Goal: Information Seeking & Learning: Learn about a topic

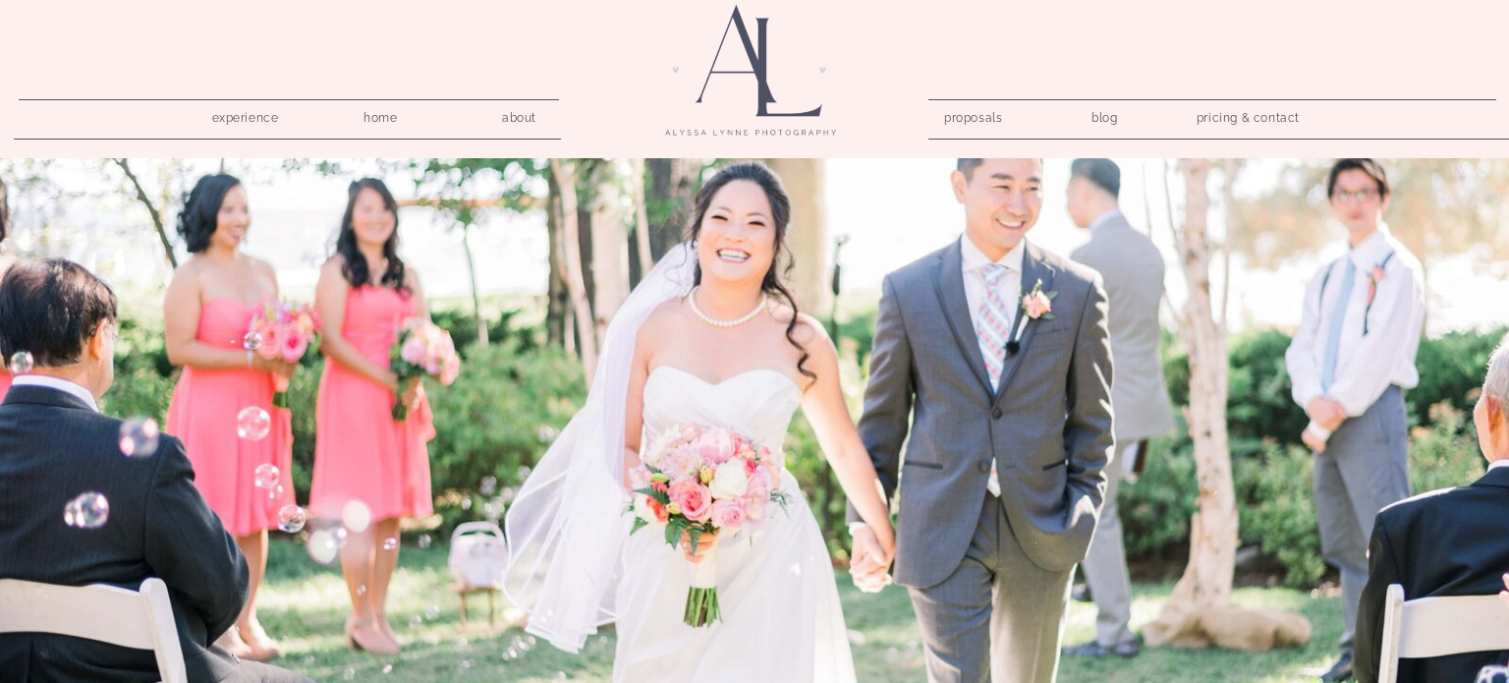
click at [1229, 115] on nav "pricing & contact" at bounding box center [1248, 119] width 119 height 28
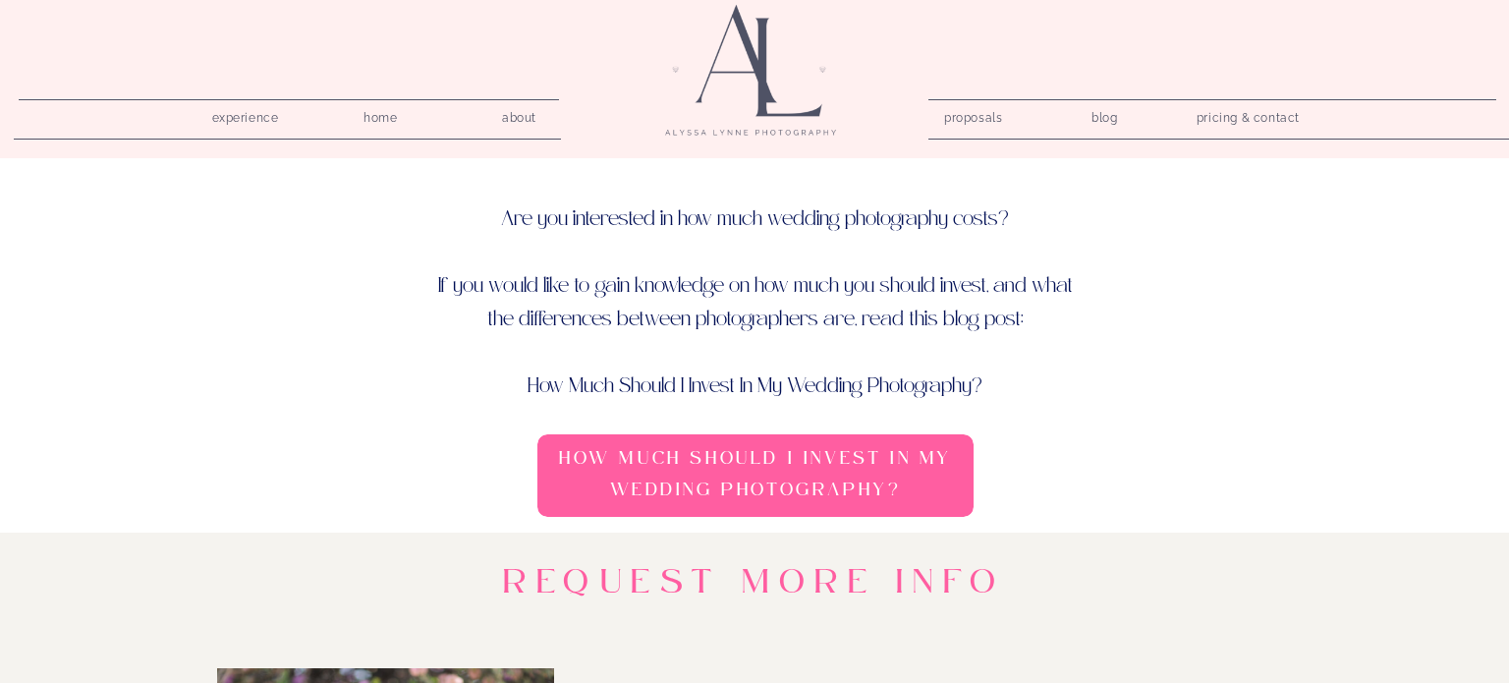
click at [736, 283] on p "Are you interested in how much wedding photography costs? If you would like to …" at bounding box center [755, 281] width 640 height 158
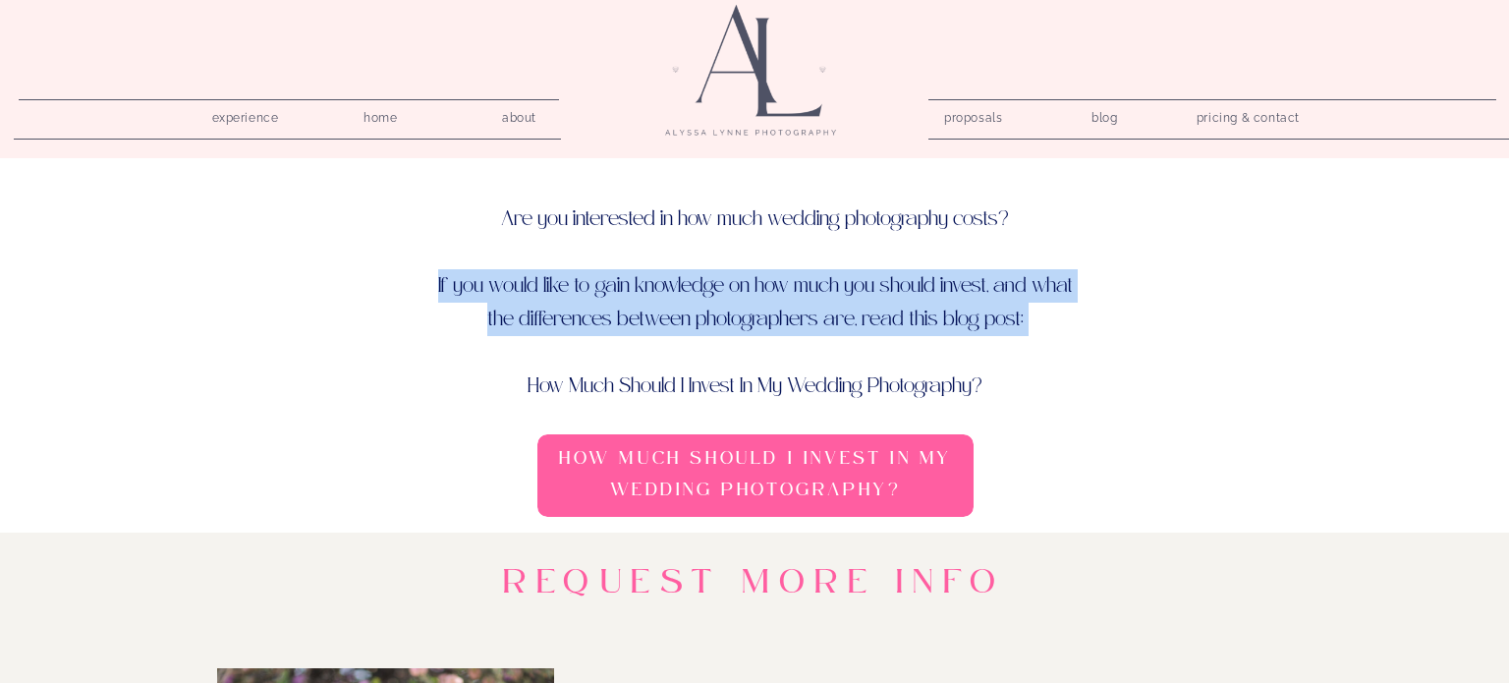
click at [736, 283] on p "Are you interested in how much wedding photography costs? If you would like to …" at bounding box center [755, 281] width 640 height 158
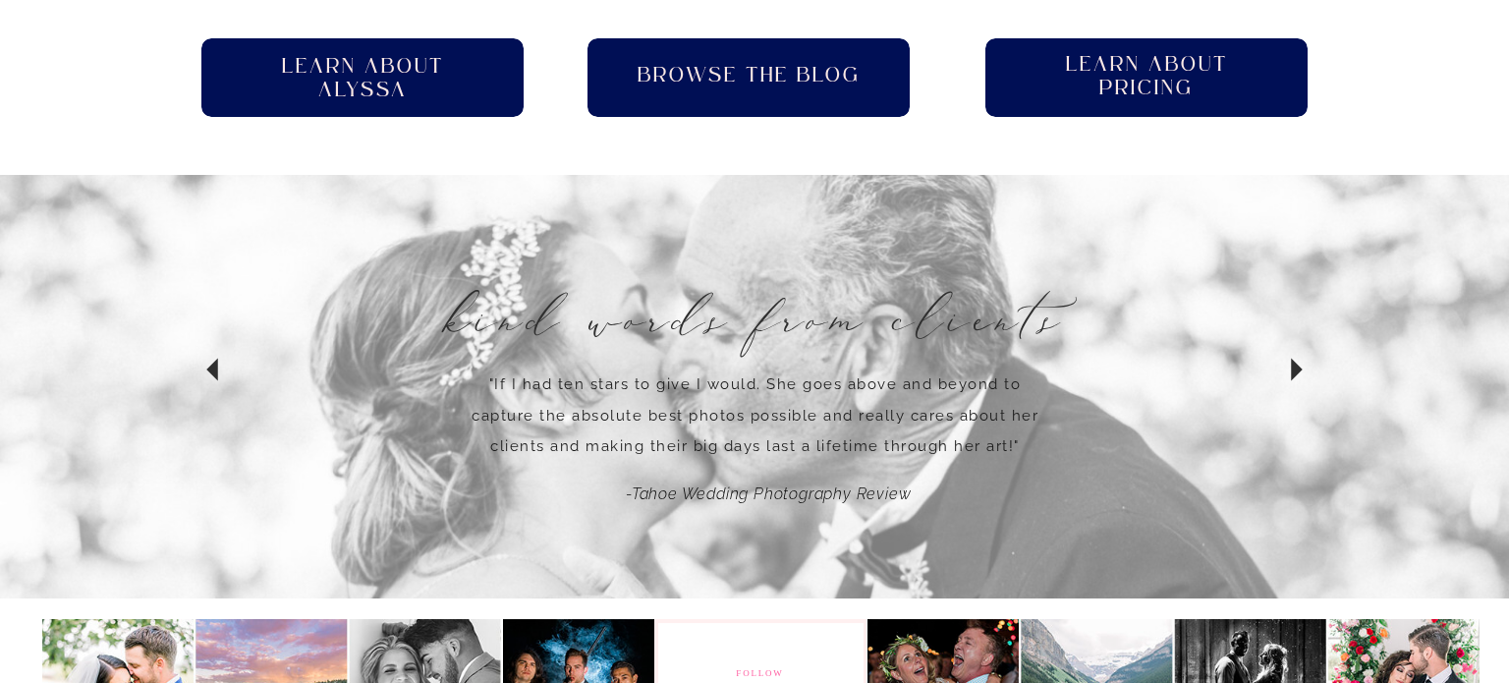
scroll to position [1512, 0]
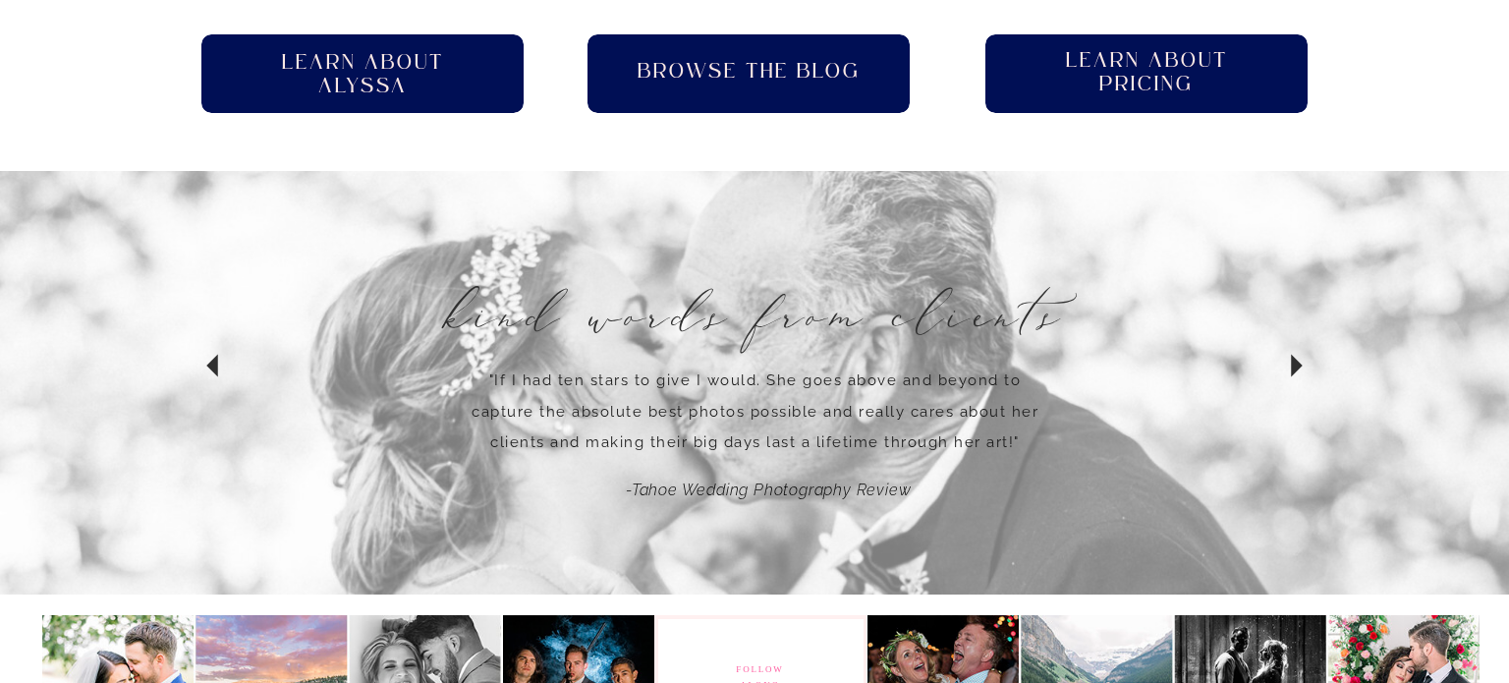
click at [1179, 80] on h2 "Learn About pricing" at bounding box center [1146, 74] width 198 height 50
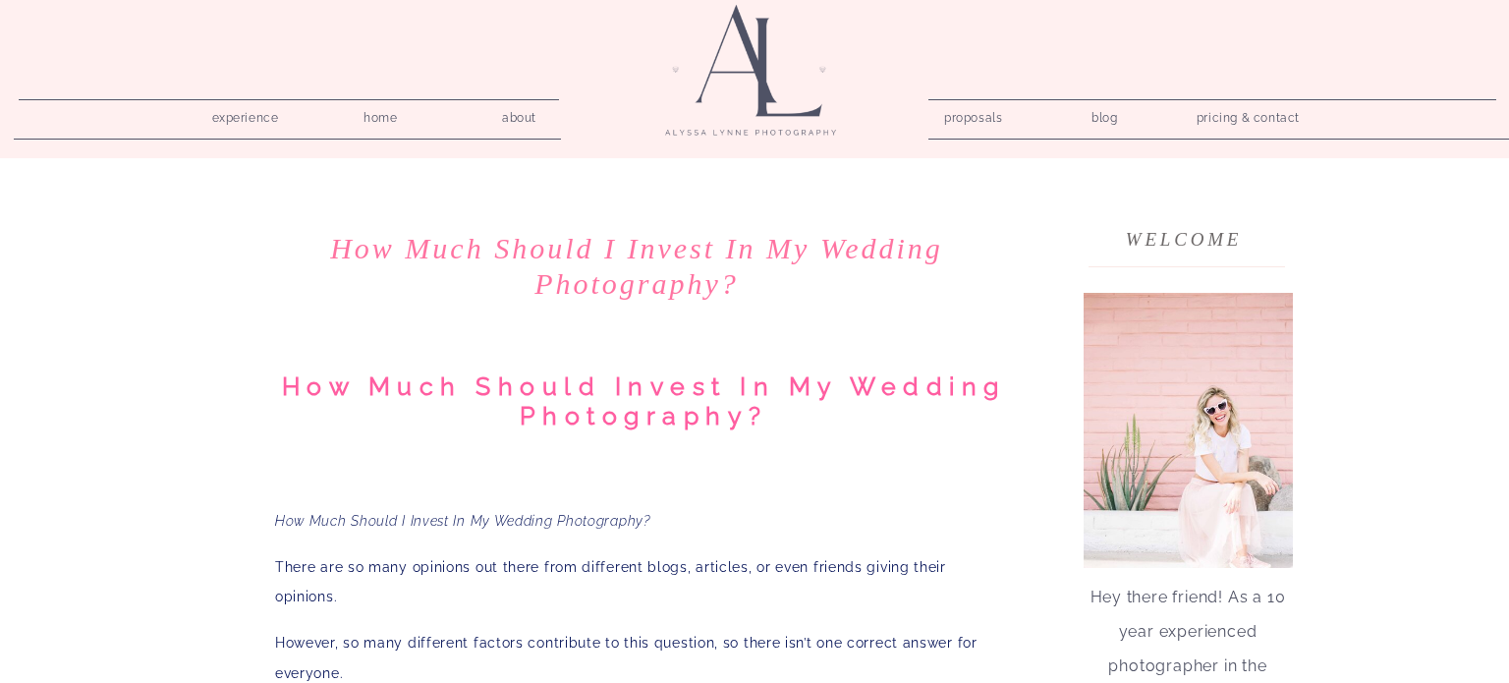
click at [1261, 121] on nav "pricing & contact" at bounding box center [1248, 119] width 119 height 28
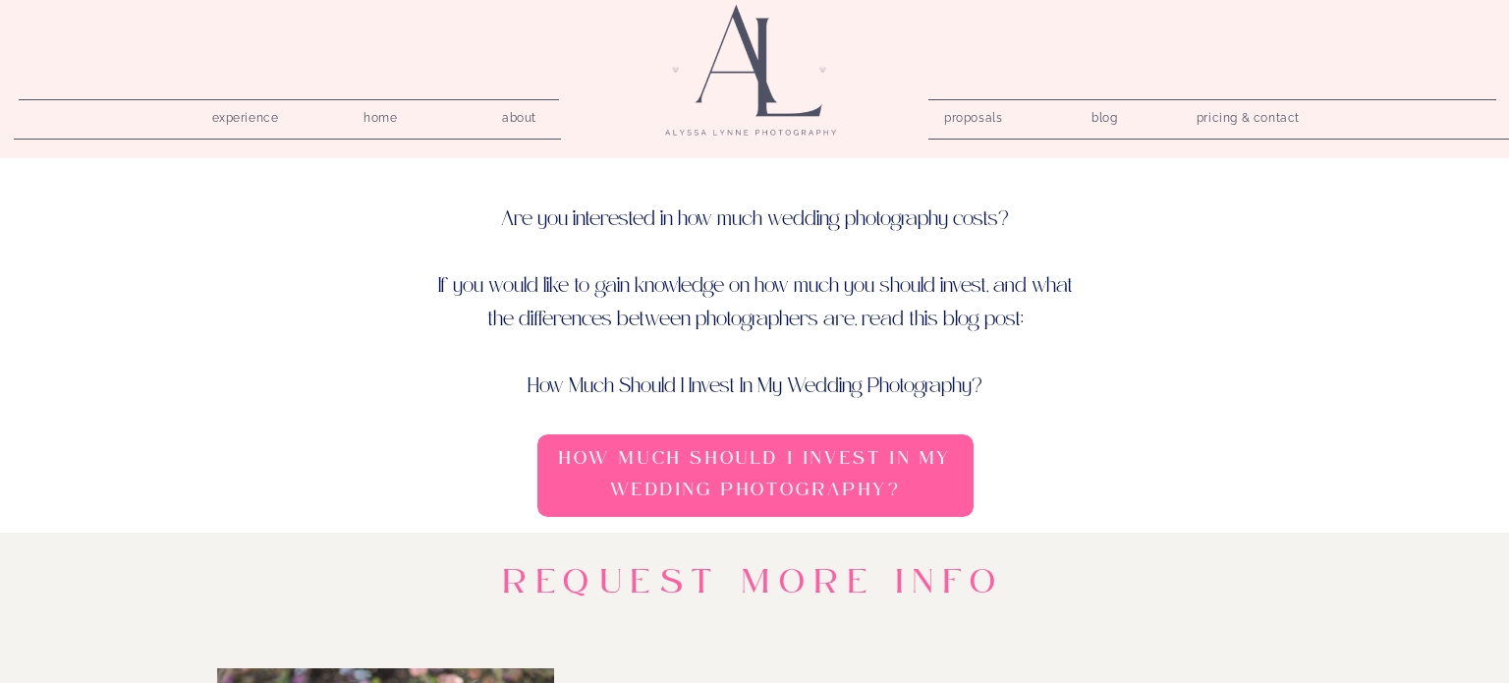
click at [816, 309] on p "Are you interested in how much wedding photography costs? If you would like to …" at bounding box center [755, 281] width 640 height 158
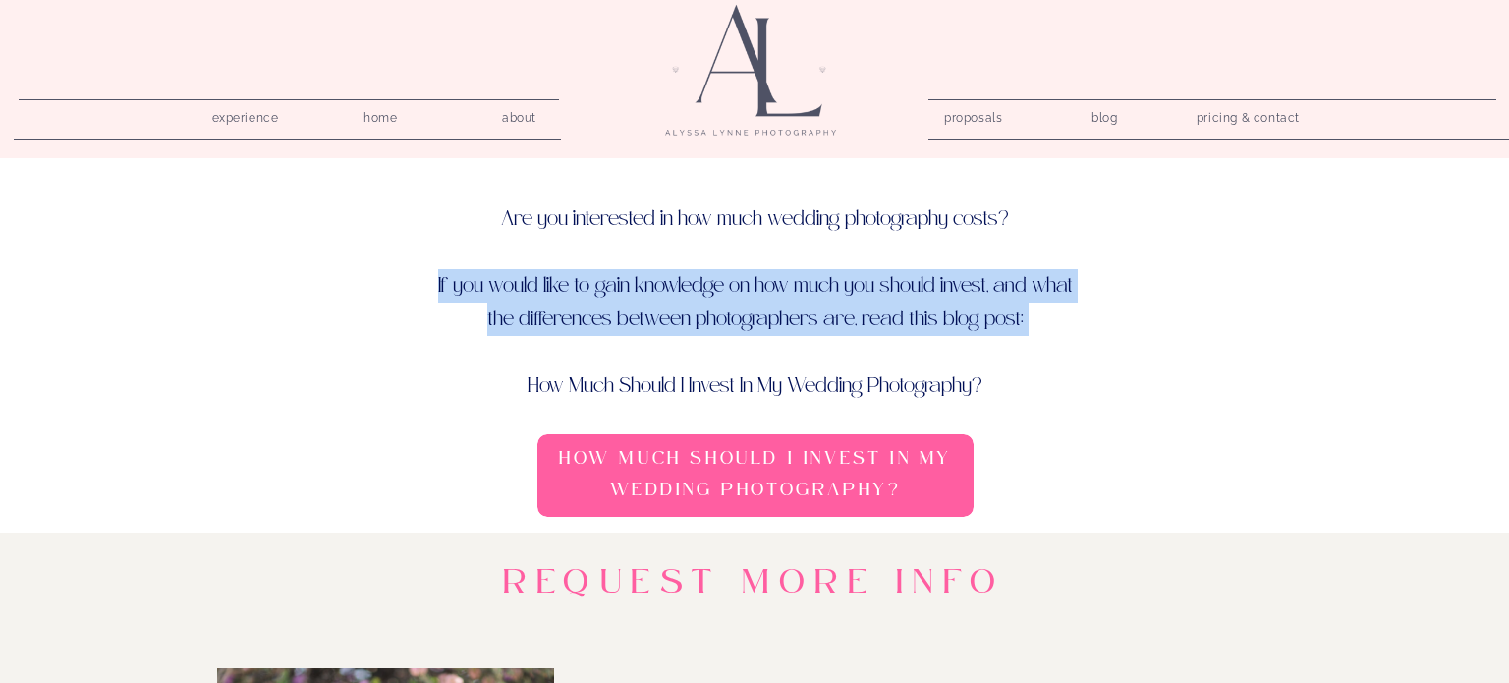
click at [816, 309] on p "Are you interested in how much wedding photography costs? If you would like to …" at bounding box center [755, 281] width 640 height 158
